Goal: Transaction & Acquisition: Purchase product/service

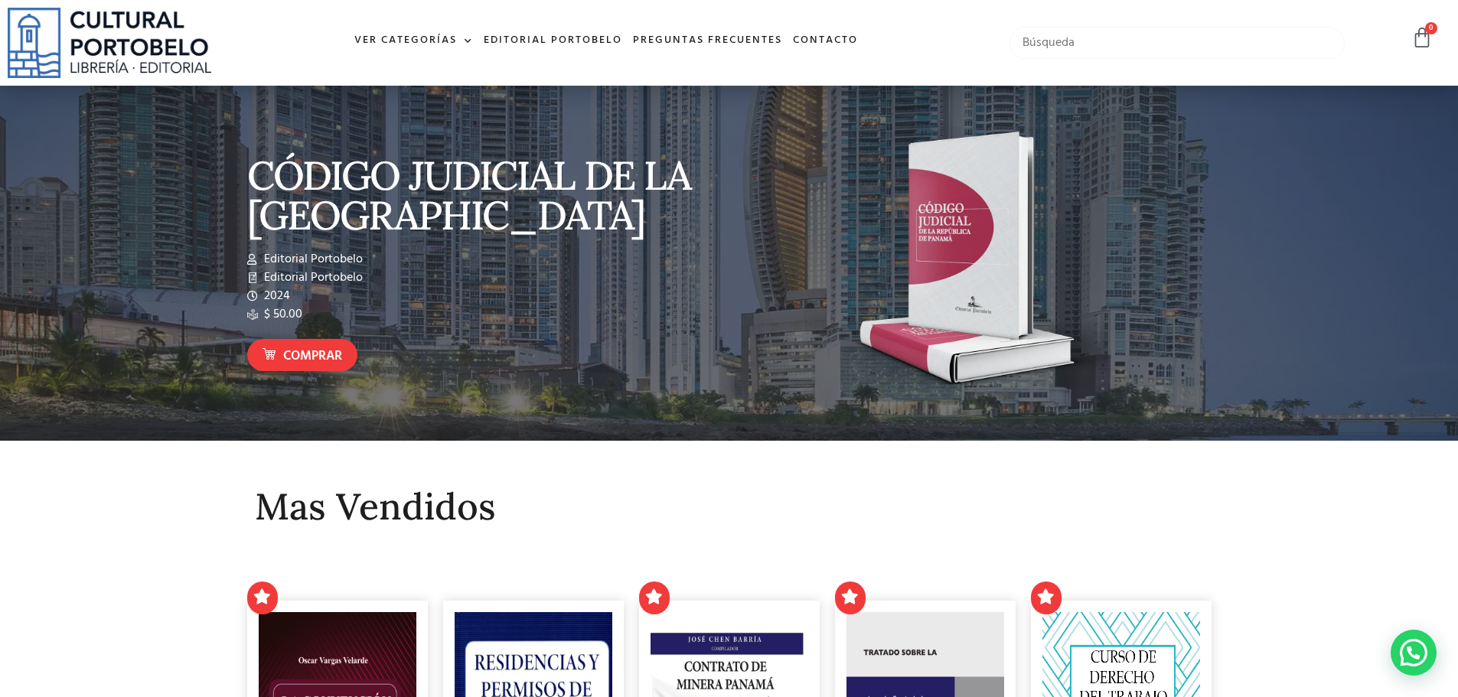
click at [1051, 37] on input "text" at bounding box center [1178, 43] width 336 height 32
paste input "Cócora : la historia de [PERSON_NAME]"
type input "Cócora : la historia de [PERSON_NAME]"
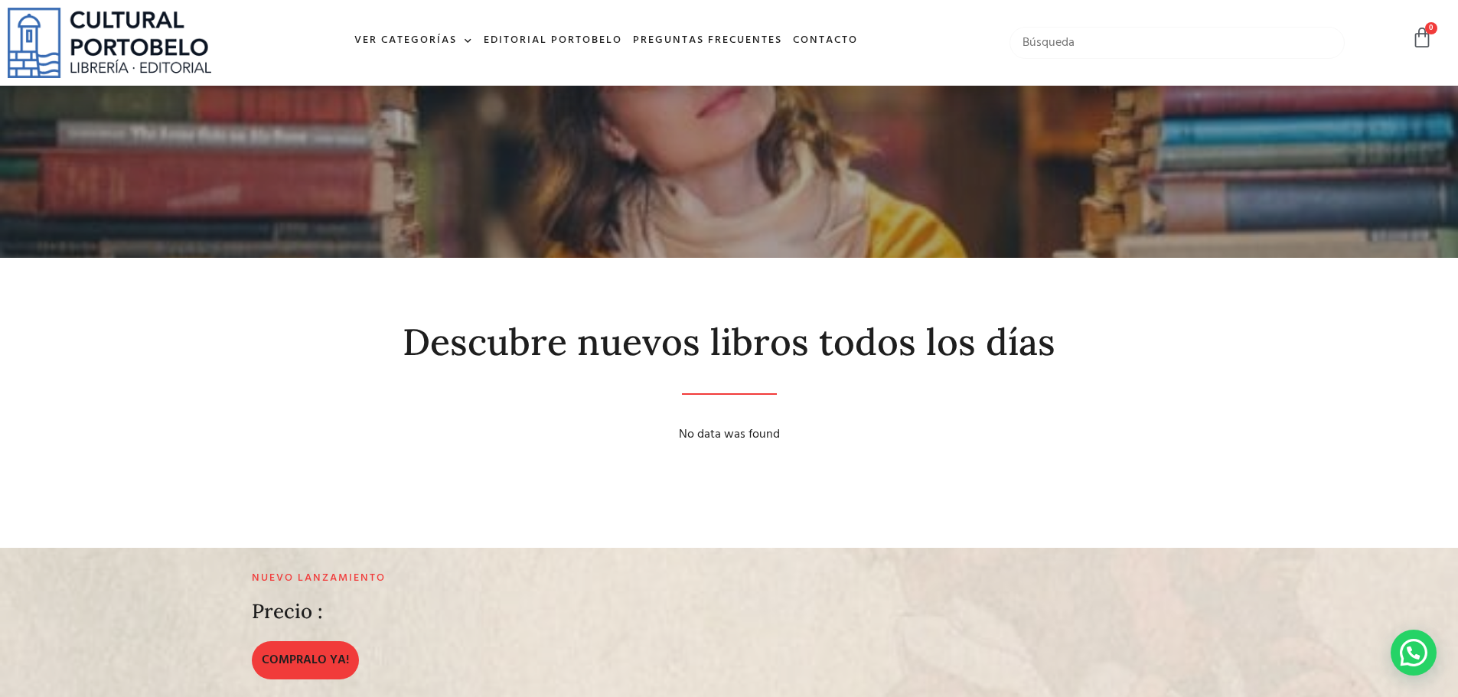
click at [1089, 54] on input "text" at bounding box center [1178, 43] width 336 height 32
paste input "Cócora : la historia de [PERSON_NAME]"
click at [1178, 44] on input "Cócora : la historia de [PERSON_NAME]" at bounding box center [1178, 43] width 336 height 32
type input "Cócora"
drag, startPoint x: 1146, startPoint y: 51, endPoint x: 985, endPoint y: 66, distance: 161.4
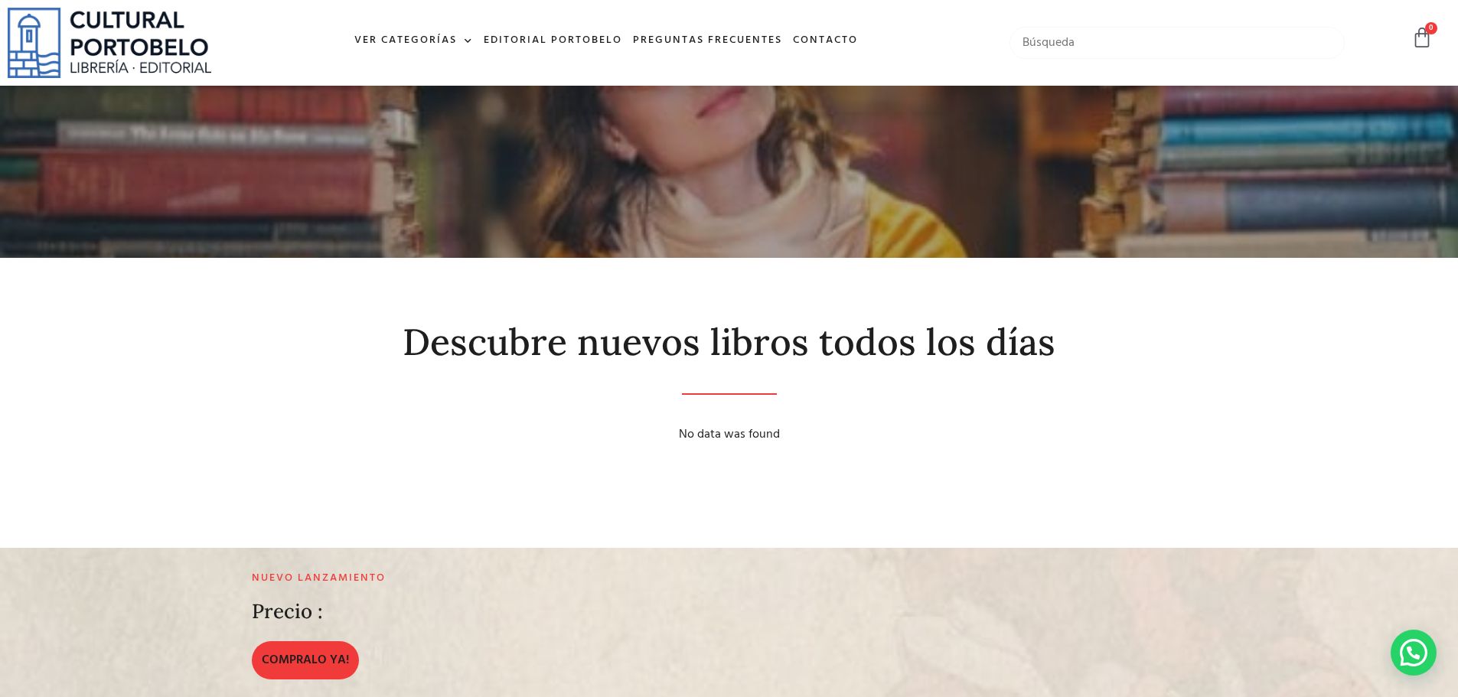
click at [985, 66] on div "Ver Categorías A – C Administración Empresarial Arquitectura Arte Autoayuda Bio…" at bounding box center [729, 43] width 1458 height 86
paste input "Cócora : la historia de [PERSON_NAME]"
click at [1067, 44] on input "Cócora : la historia de [PERSON_NAME]" at bounding box center [1178, 43] width 336 height 32
type input "la historia de Yael"
